Goal: Register for event/course

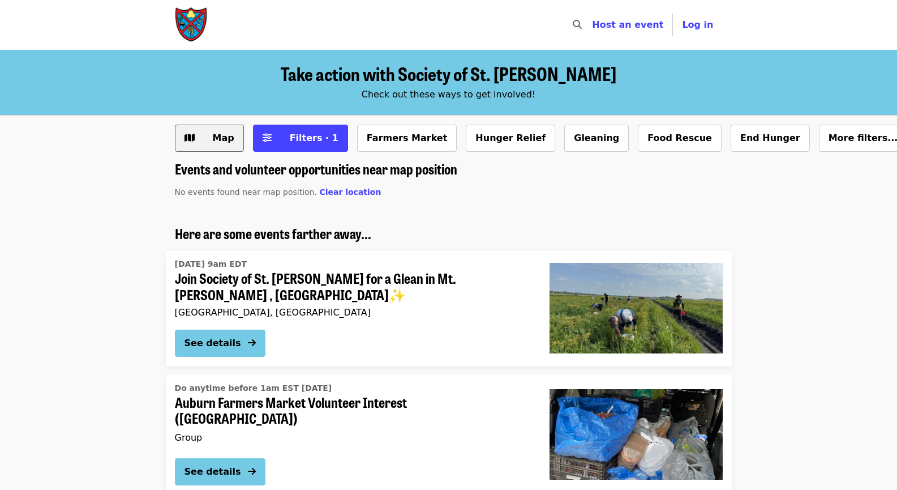
click at [191, 139] on icon "map icon" at bounding box center [190, 137] width 10 height 11
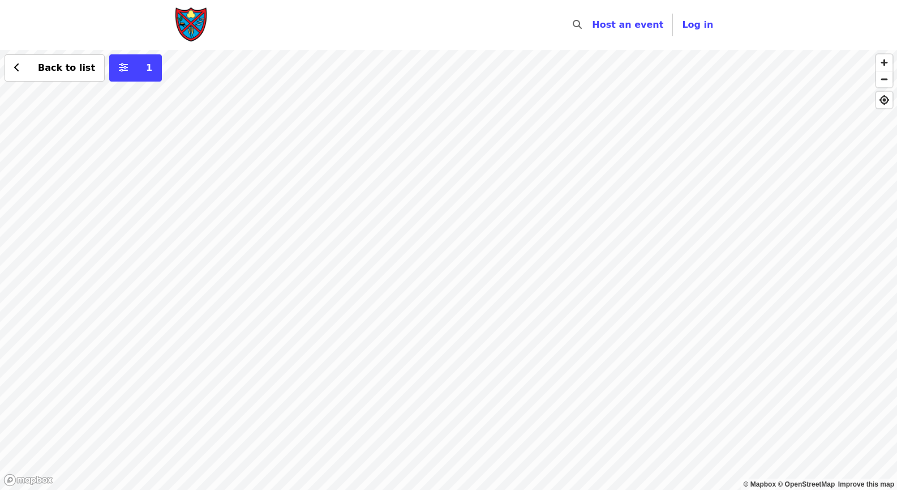
drag, startPoint x: 534, startPoint y: 233, endPoint x: 508, endPoint y: 256, distance: 34.9
click at [508, 256] on div "Back to list 1" at bounding box center [448, 270] width 897 height 440
click at [439, 180] on div "Back to list 1" at bounding box center [448, 270] width 897 height 440
click at [425, 178] on div "Back to list 1" at bounding box center [448, 270] width 897 height 440
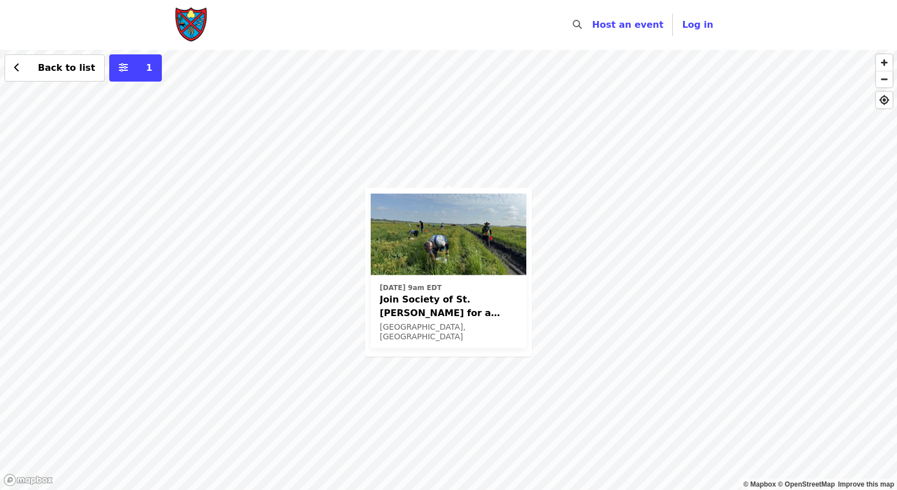
click at [486, 297] on span "Join Society of St. [PERSON_NAME] for a Glean in Mt. [PERSON_NAME] , [GEOGRAPHI…" at bounding box center [449, 305] width 138 height 27
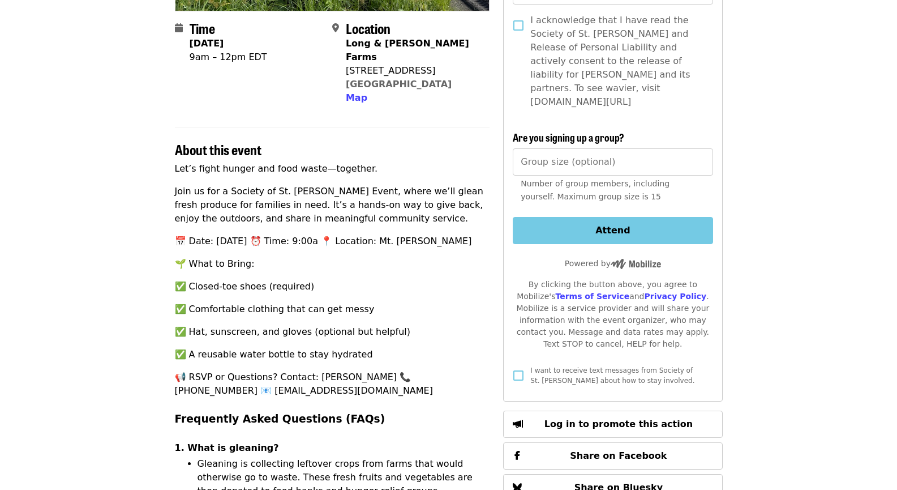
scroll to position [278, 0]
